Goal: Information Seeking & Learning: Learn about a topic

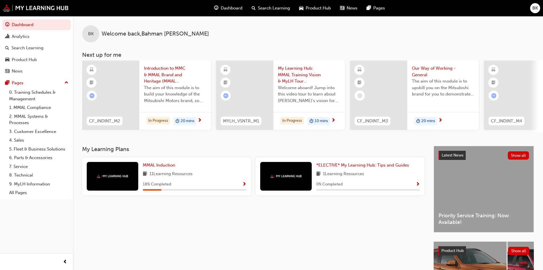
click at [157, 81] on span "Introduction to MMC & MMAL Brand and Heritage (MMAL Induction)" at bounding box center [175, 74] width 62 height 19
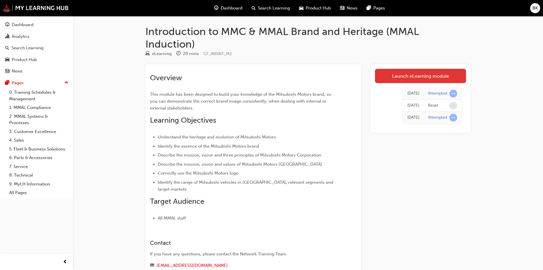
click at [411, 78] on link "Launch eLearning module" at bounding box center [420, 76] width 91 height 14
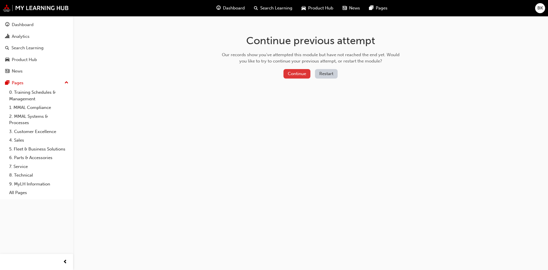
click at [304, 73] on button "Continue" at bounding box center [296, 73] width 27 height 9
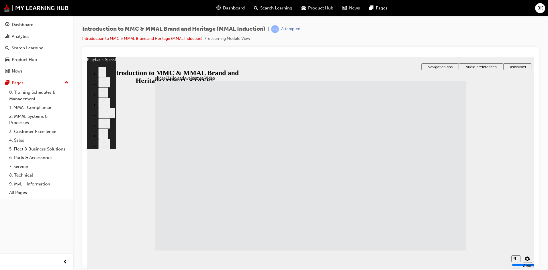
type input "0"
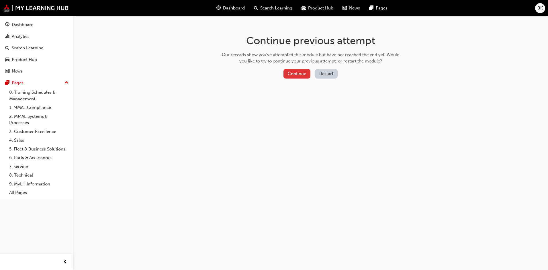
click at [304, 72] on button "Continue" at bounding box center [296, 73] width 27 height 9
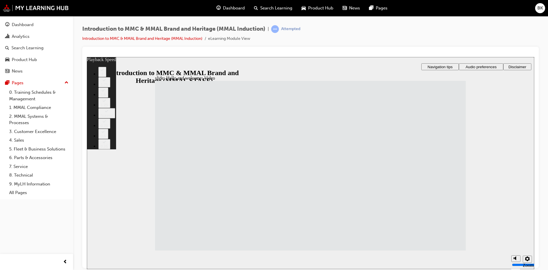
type input "15"
click at [519, 240] on button "Mute (Ctrl+Alt+M)" at bounding box center [515, 236] width 9 height 7
type input "0"
type input "15"
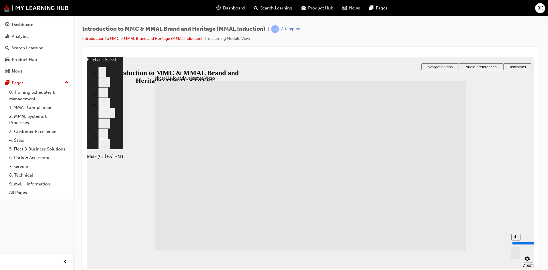
type input "0"
type input "16"
type input "7"
type input "16"
type input "7"
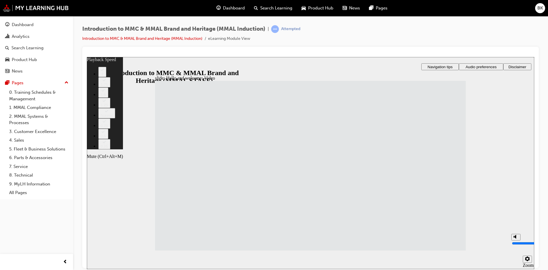
type input "16"
type input "7"
click at [516, 241] on input "volume" at bounding box center [529, 243] width 37 height 5
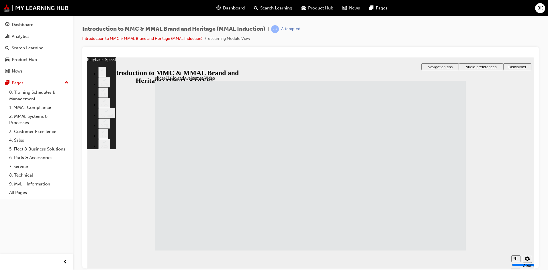
type input "24"
type input "7"
type input "24"
type input "7"
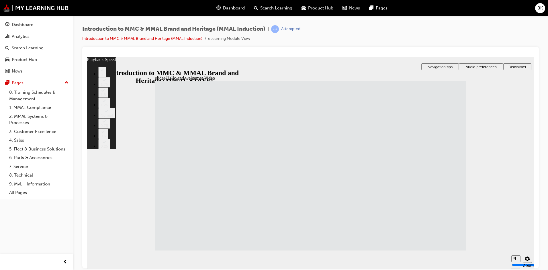
type input "24"
type input "7"
type input "6"
type input "24"
type input "6"
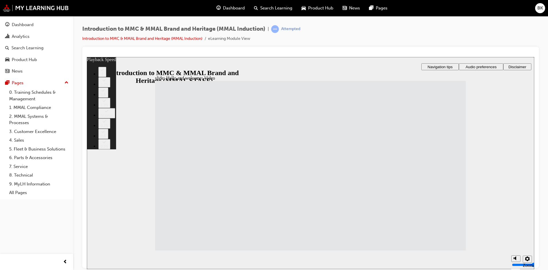
type input "3"
type input "24"
type input "3"
type input "24"
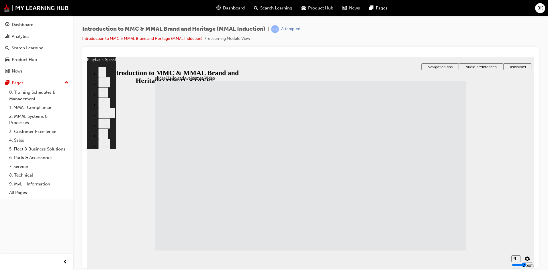
type input "3"
type input "24"
type input "2"
type input "24"
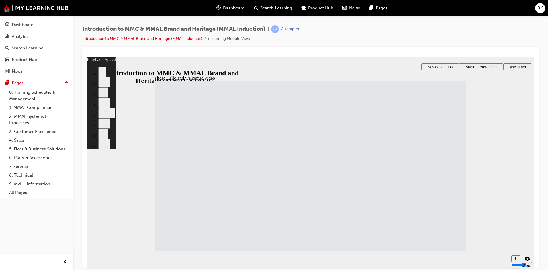
type input "2"
type input "24"
type input "3"
type input "24"
type input "3"
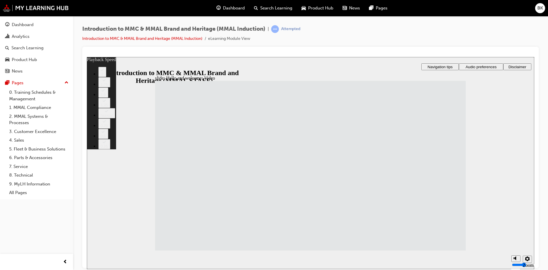
type input "4"
type input "24"
type input "4"
type input "6"
type input "24"
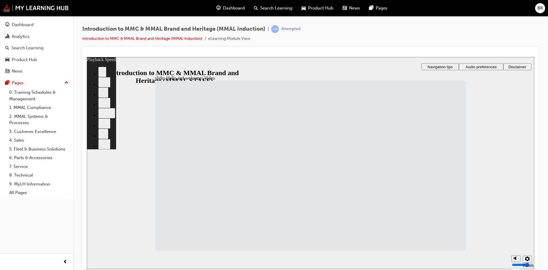
type input "6"
type input "9"
type input "24"
type input "9"
type input "10"
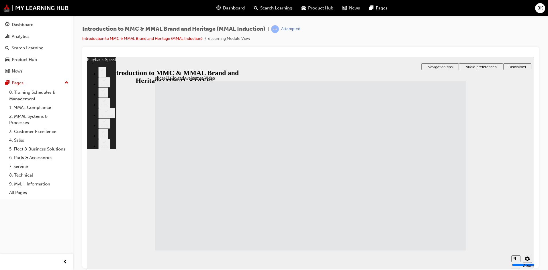
type input "24"
type input "10"
drag, startPoint x: 394, startPoint y: 192, endPoint x: 395, endPoint y: 172, distance: 19.2
click at [512, 255] on div "misc controls" at bounding box center [515, 250] width 9 height 21
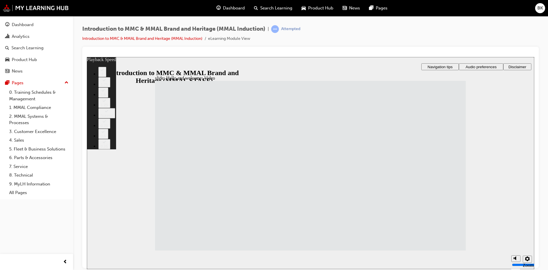
type input "2"
